Goal: Task Accomplishment & Management: Manage account settings

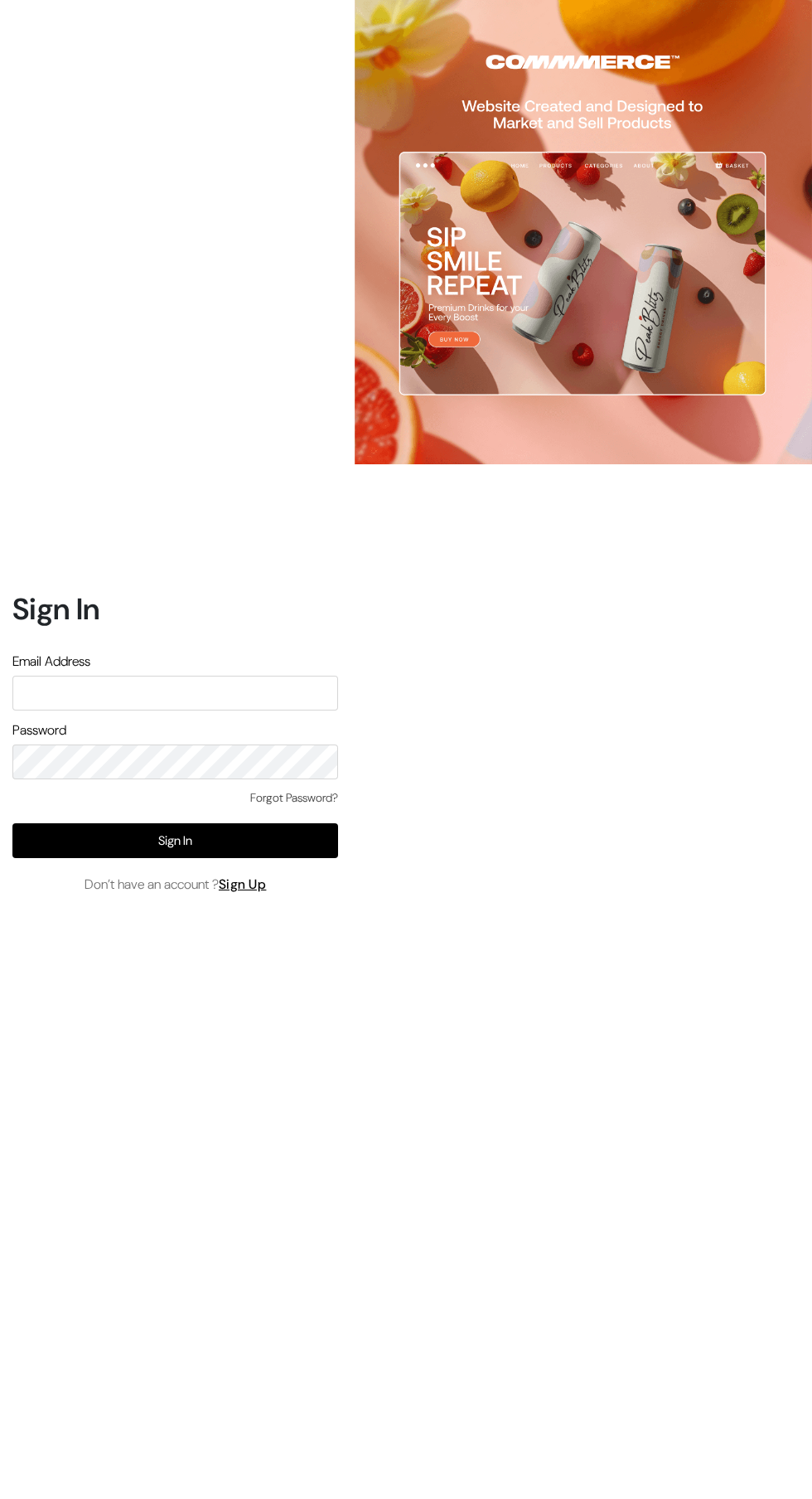
click at [127, 711] on input "text" at bounding box center [175, 693] width 326 height 35
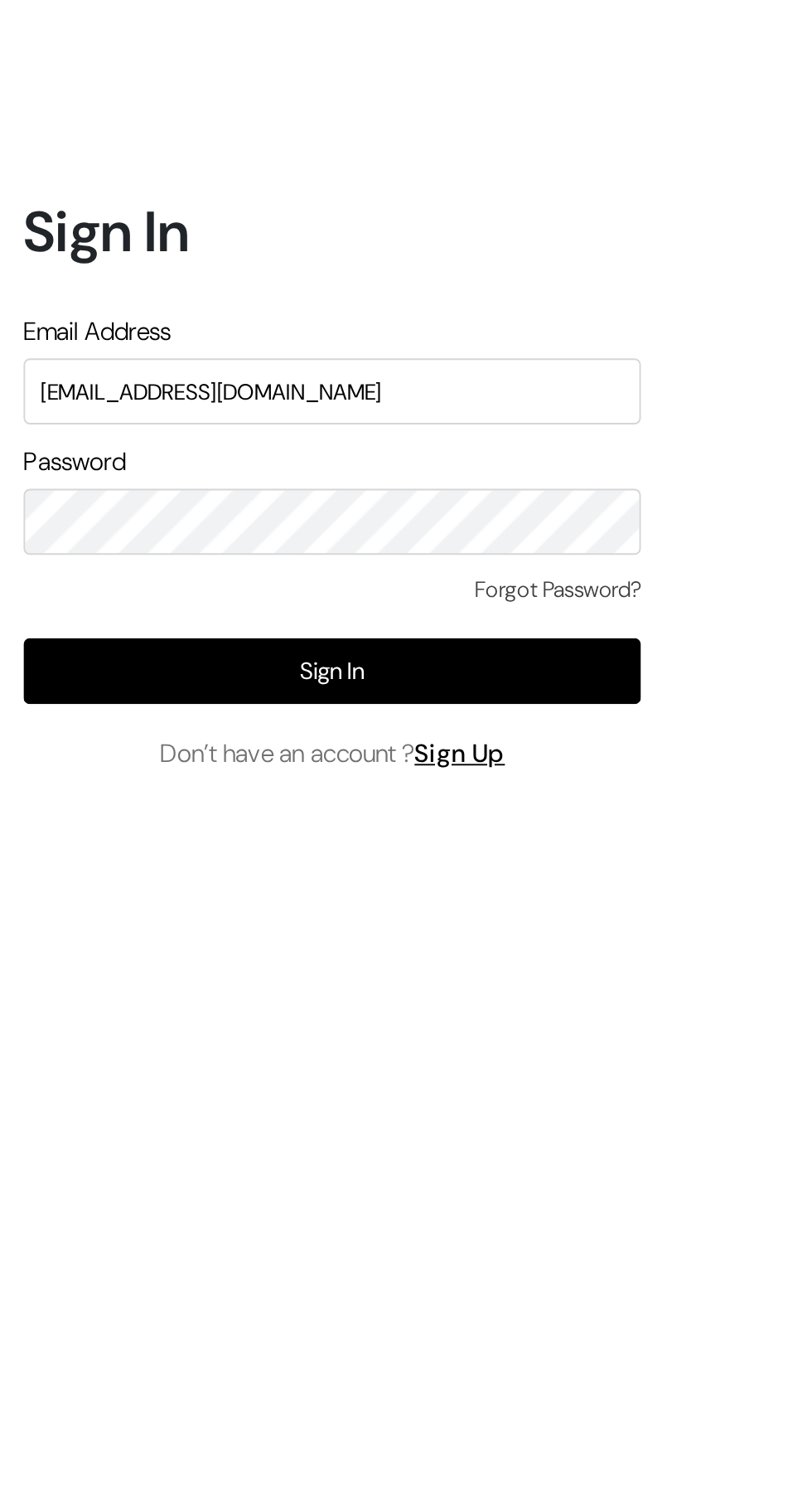
type input "Welcomeindiaart@gmail.com"
click at [184, 858] on button "Sign In" at bounding box center [175, 841] width 326 height 35
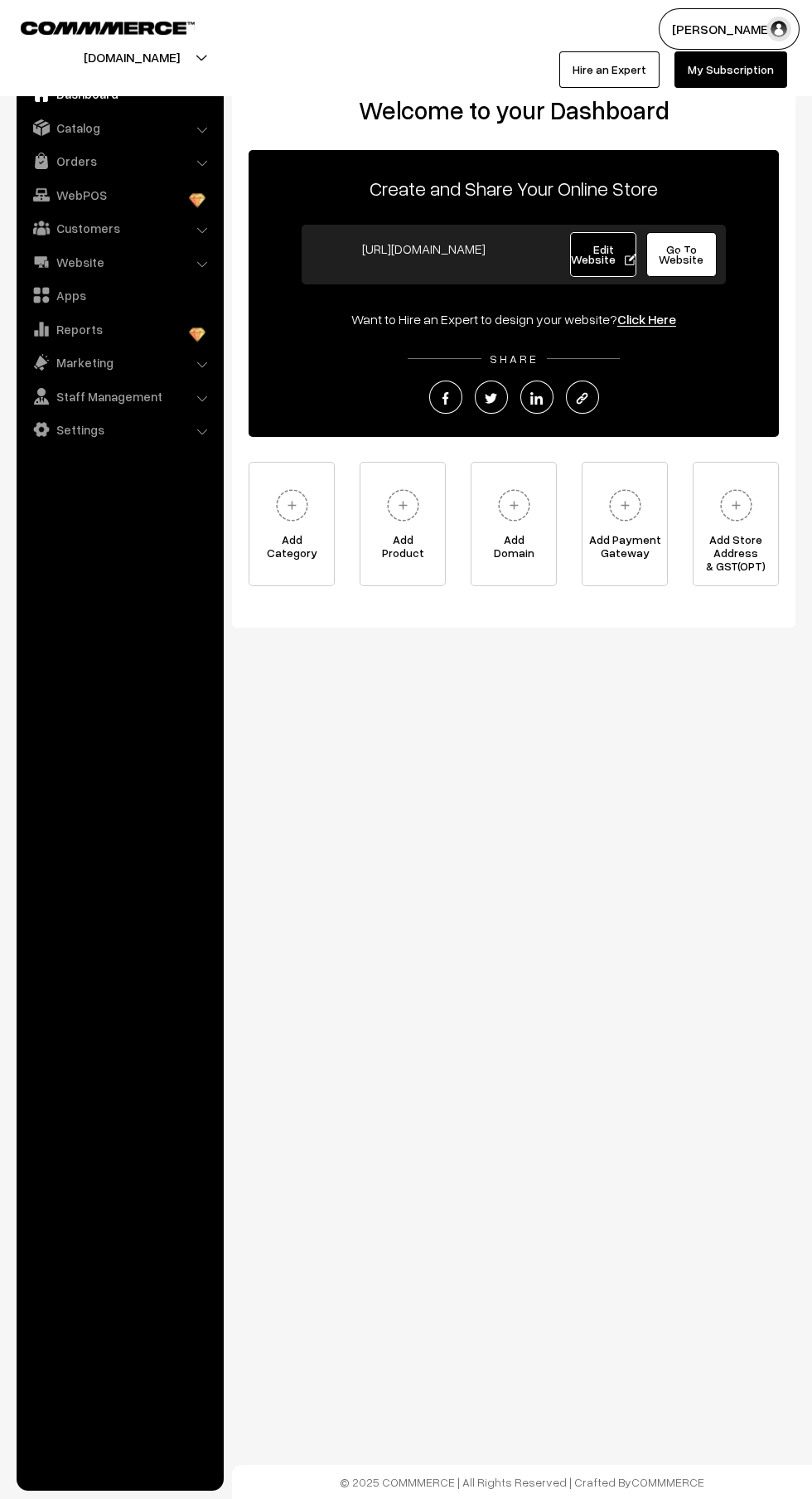
click at [94, 153] on link "Orders" at bounding box center [119, 161] width 198 height 30
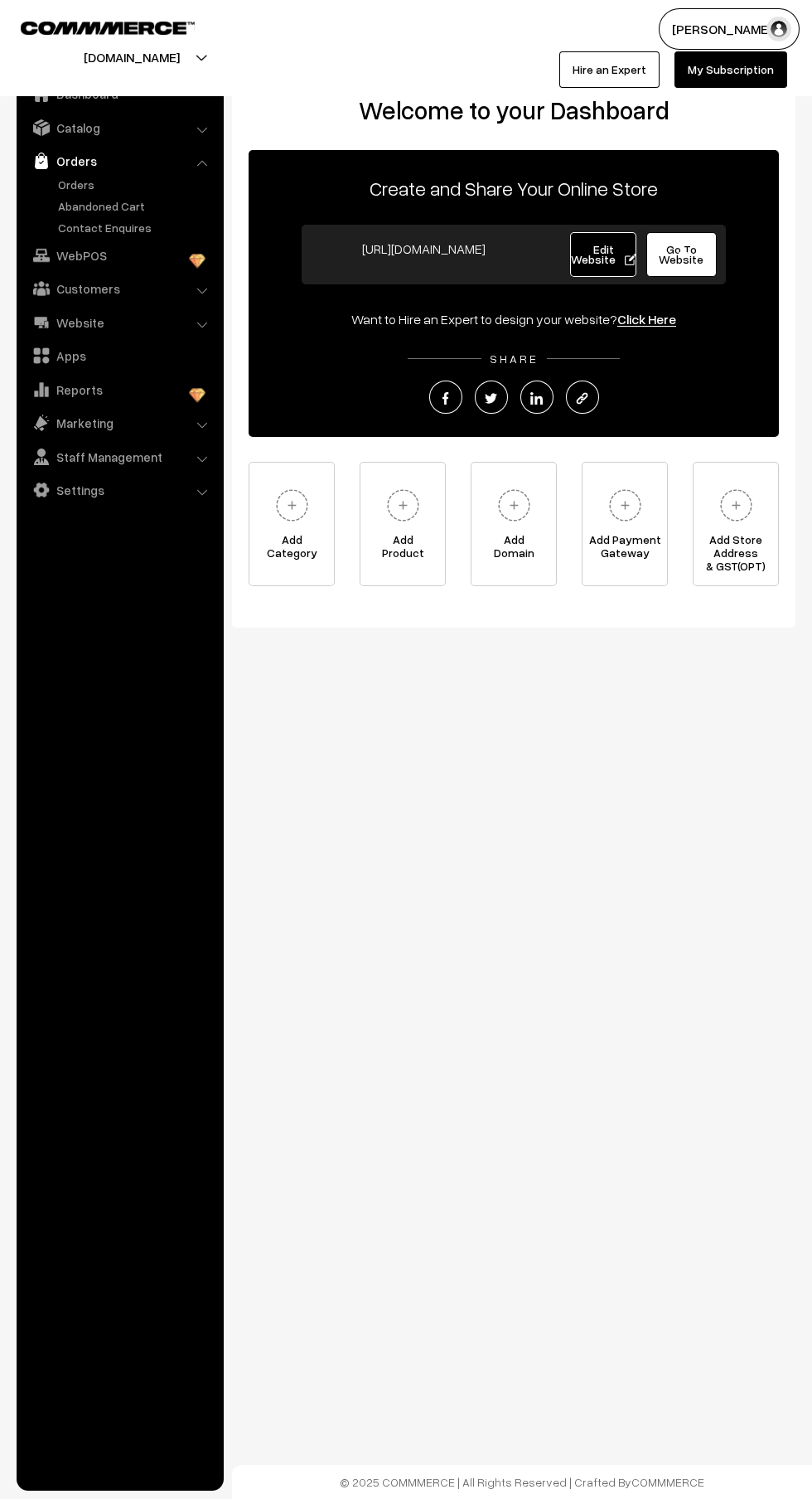
click at [109, 185] on link "Orders" at bounding box center [135, 184] width 165 height 18
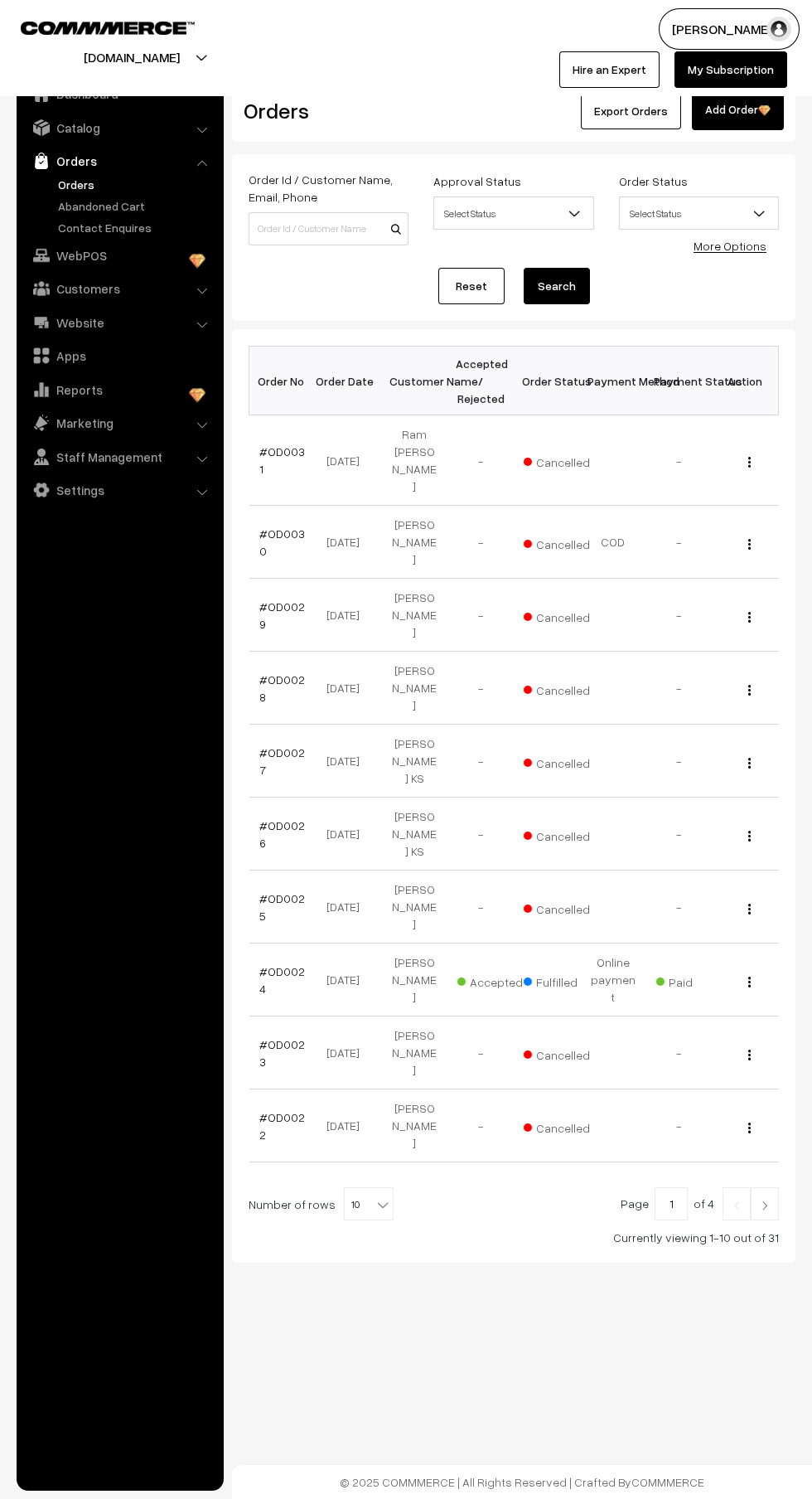
click at [129, 205] on link "Abandoned Cart" at bounding box center [135, 206] width 165 height 18
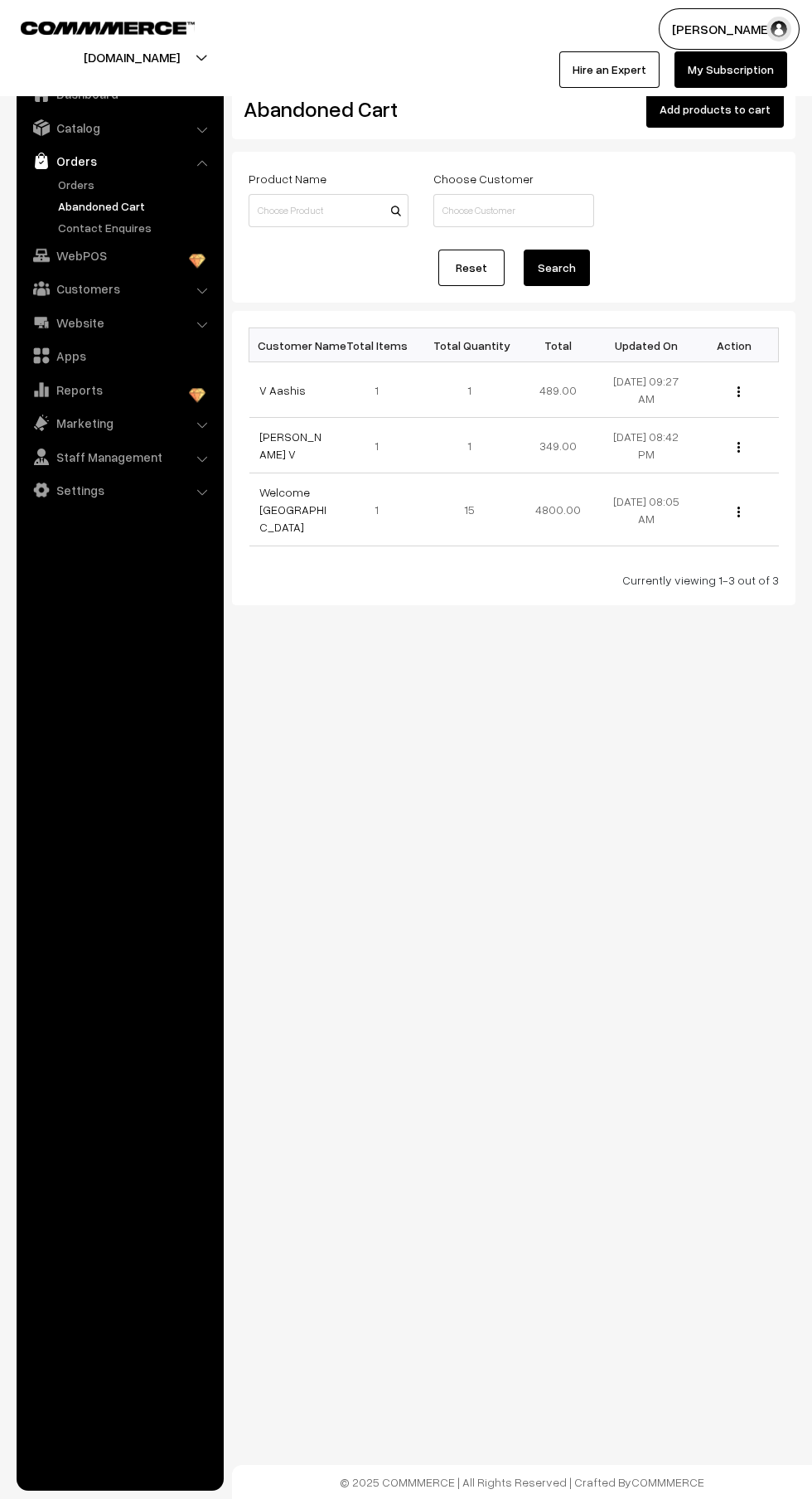
click at [144, 321] on link "Website" at bounding box center [119, 322] width 198 height 30
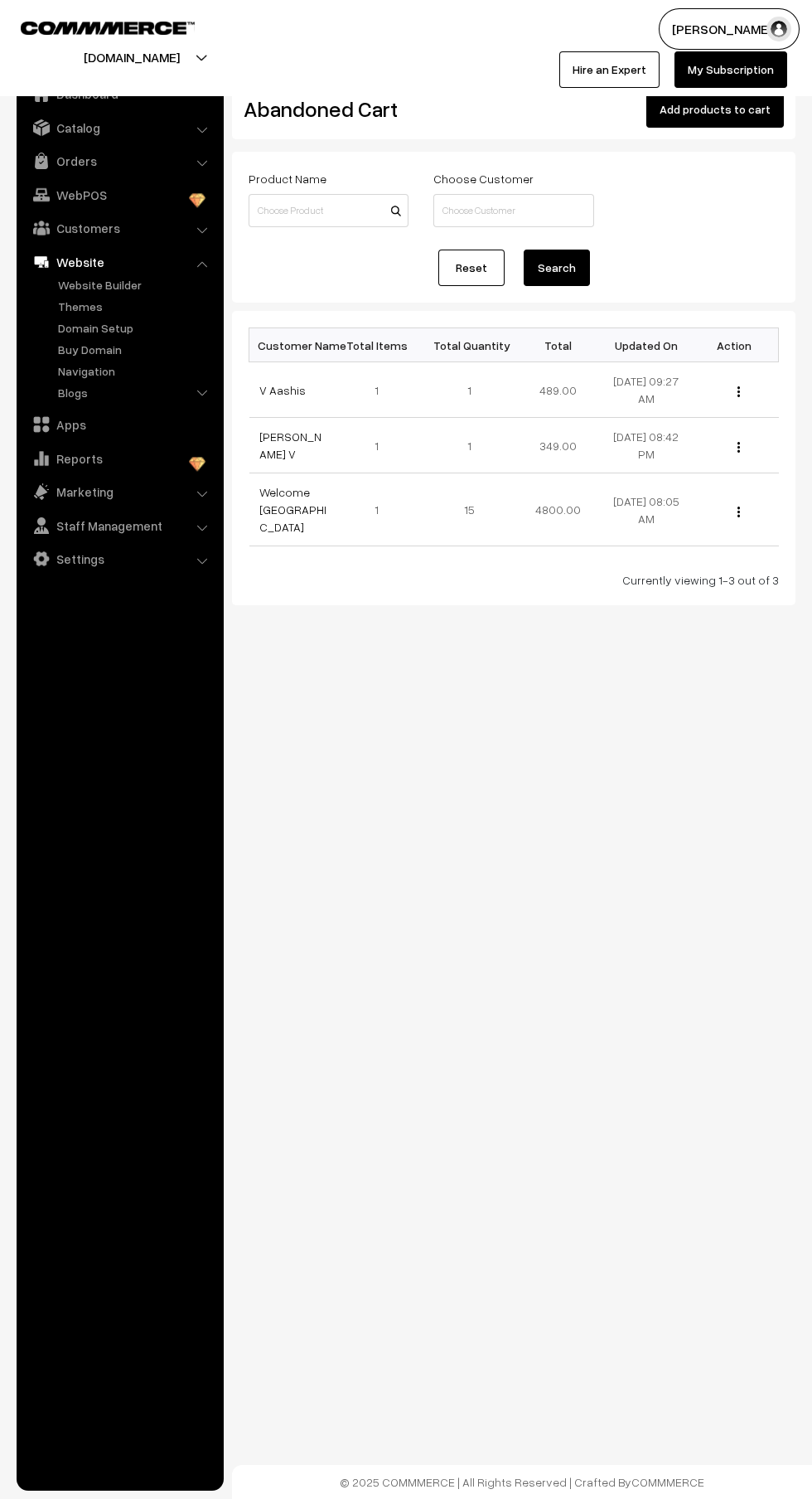
click at [727, 70] on link "My Subscription" at bounding box center [731, 69] width 113 height 36
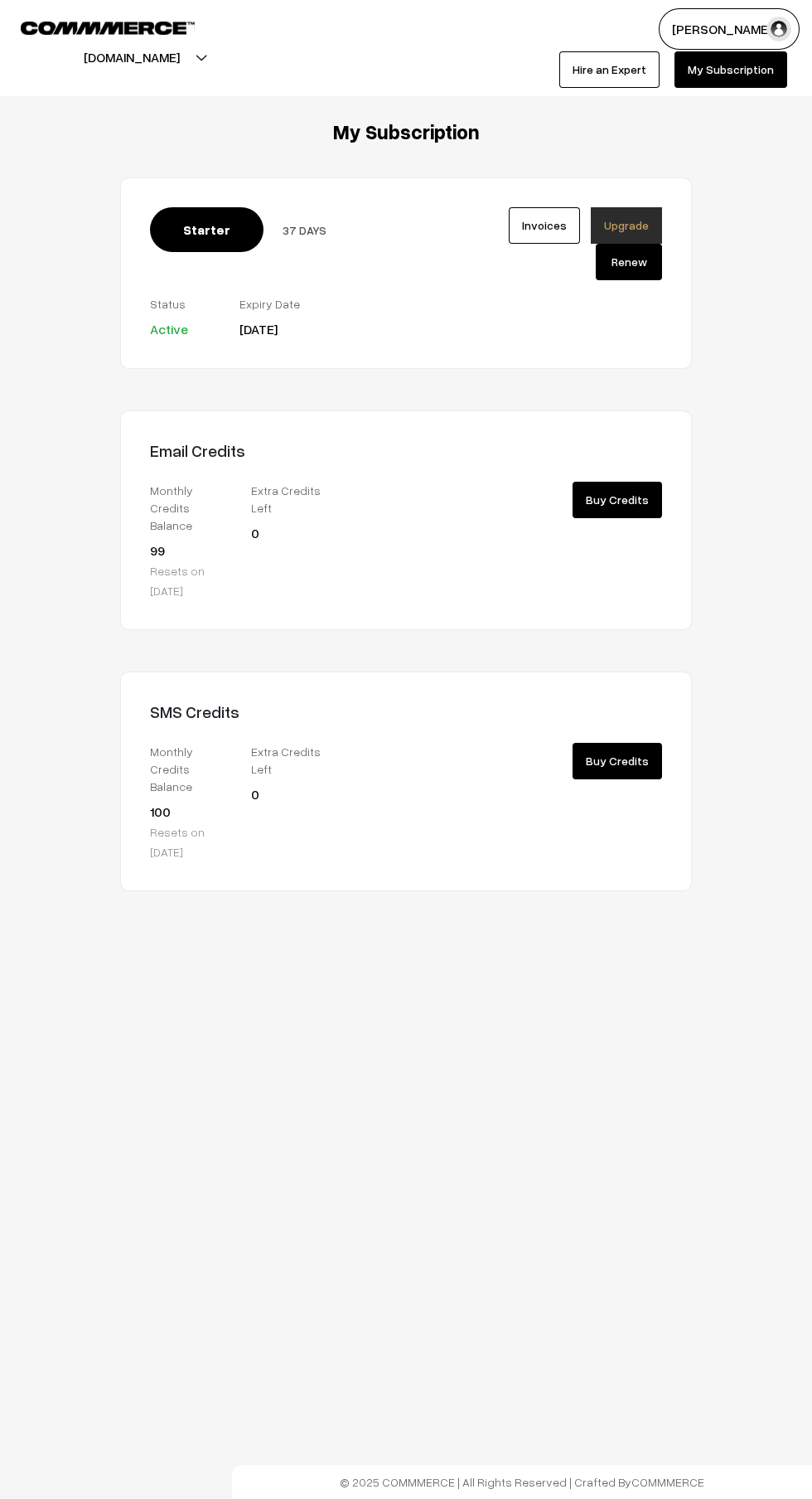
click at [644, 212] on link "Upgrade" at bounding box center [626, 225] width 71 height 36
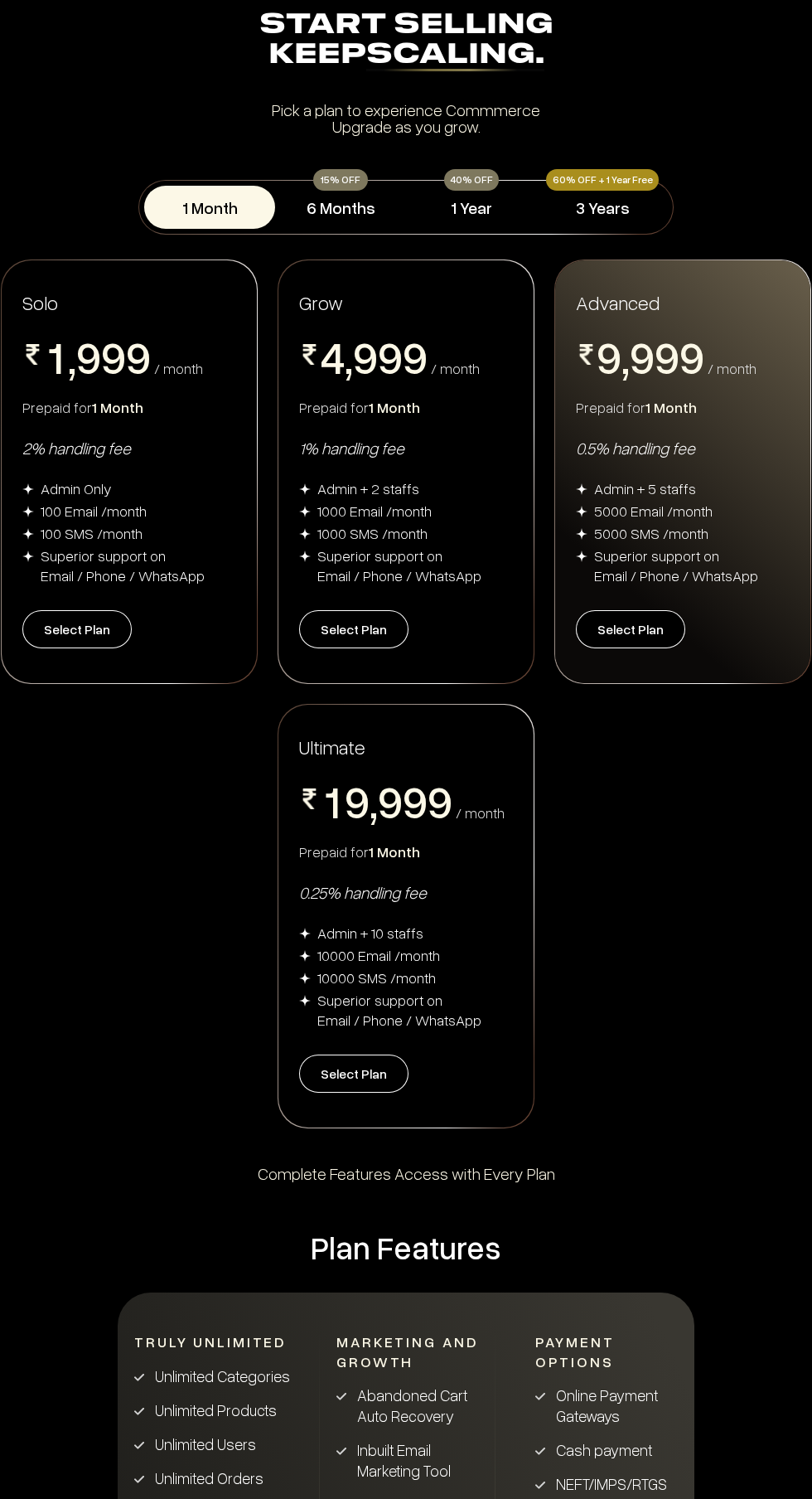
scroll to position [68, 0]
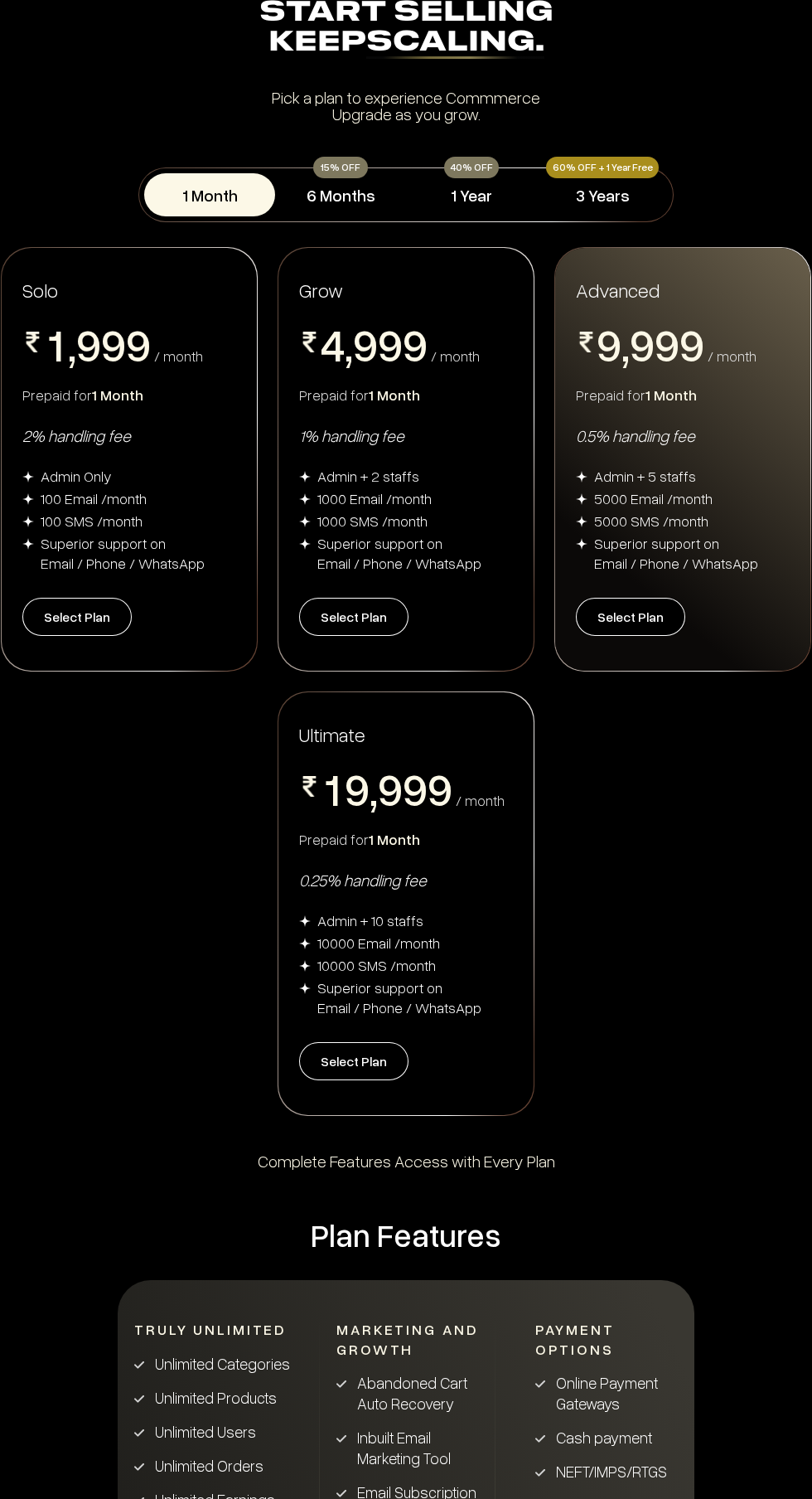
click at [137, 402] on span "1 Month" at bounding box center [117, 394] width 52 height 19
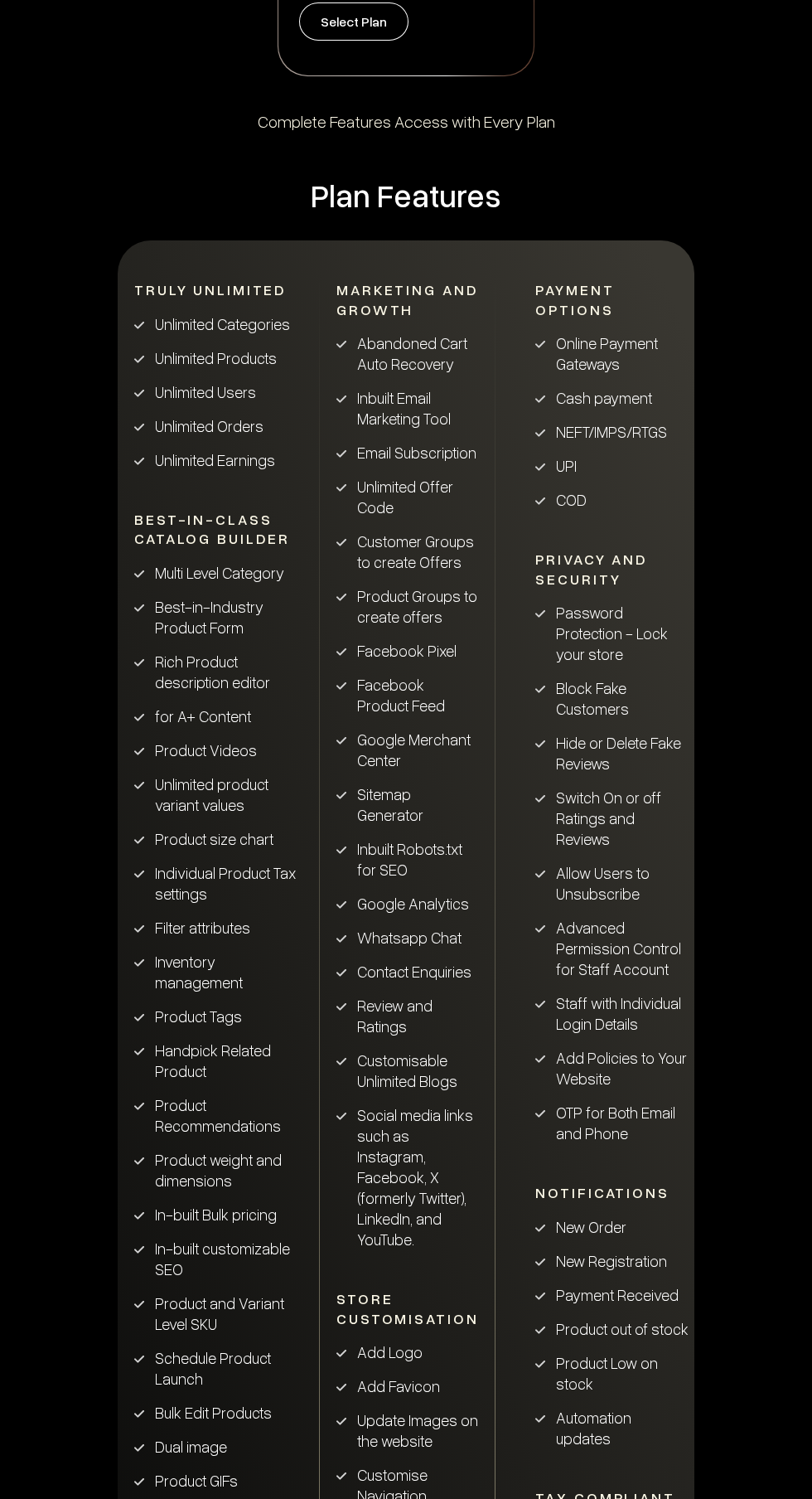
scroll to position [1163, 0]
